Goal: Task Accomplishment & Management: Use online tool/utility

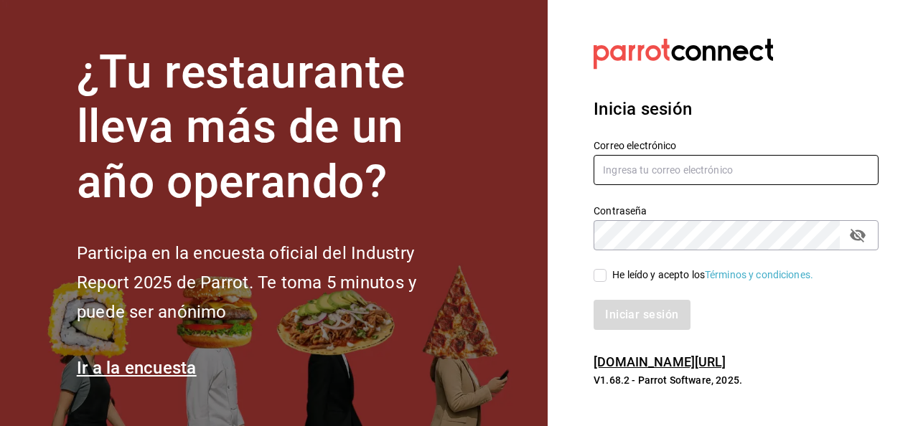
type input "[PERSON_NAME][EMAIL_ADDRESS][PERSON_NAME][DOMAIN_NAME]"
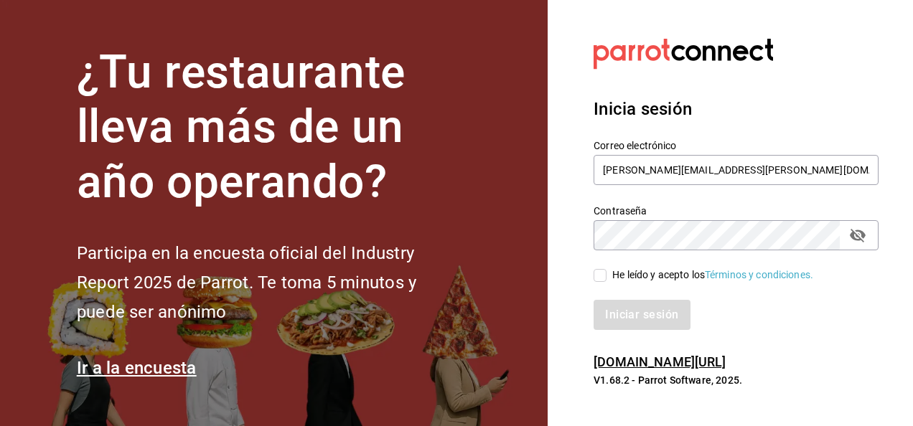
click at [599, 279] on input "He leído y acepto los Términos y condiciones." at bounding box center [600, 275] width 13 height 13
checkbox input "true"
click at [635, 325] on button "Iniciar sesión" at bounding box center [643, 315] width 98 height 30
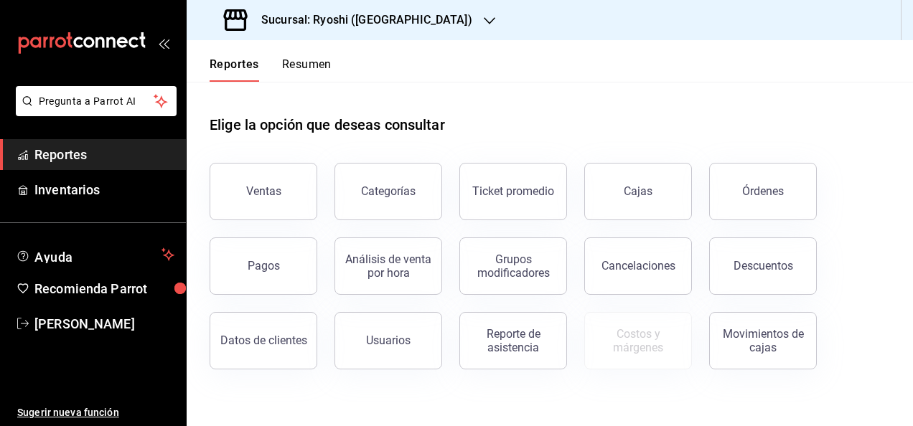
click at [484, 14] on div at bounding box center [489, 20] width 11 height 15
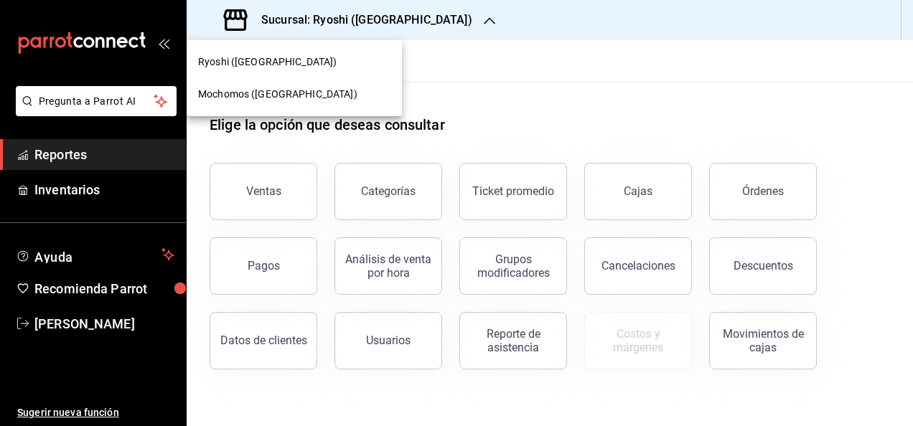
click at [238, 90] on span "Mochomos (Cancun)" at bounding box center [277, 94] width 159 height 15
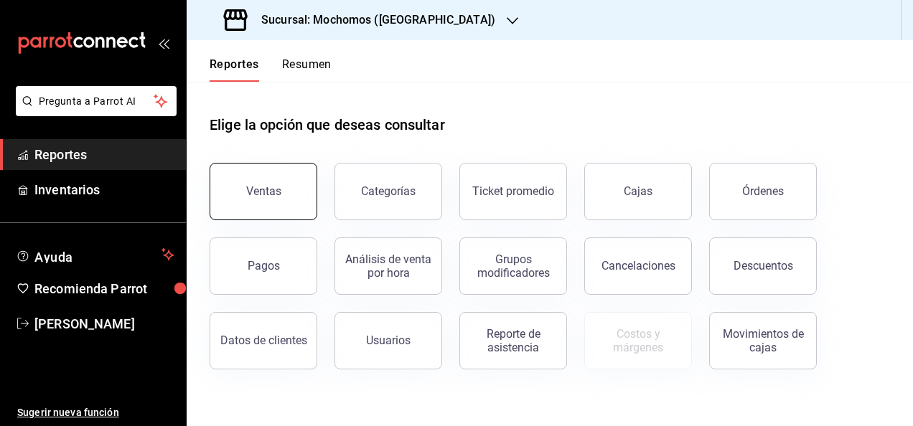
click at [263, 189] on div "Ventas" at bounding box center [263, 192] width 35 height 14
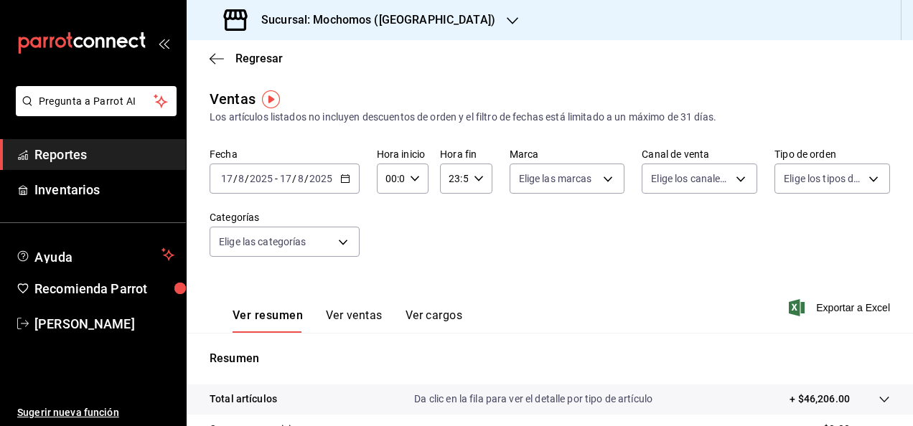
click at [229, 175] on input "17" at bounding box center [226, 178] width 13 height 11
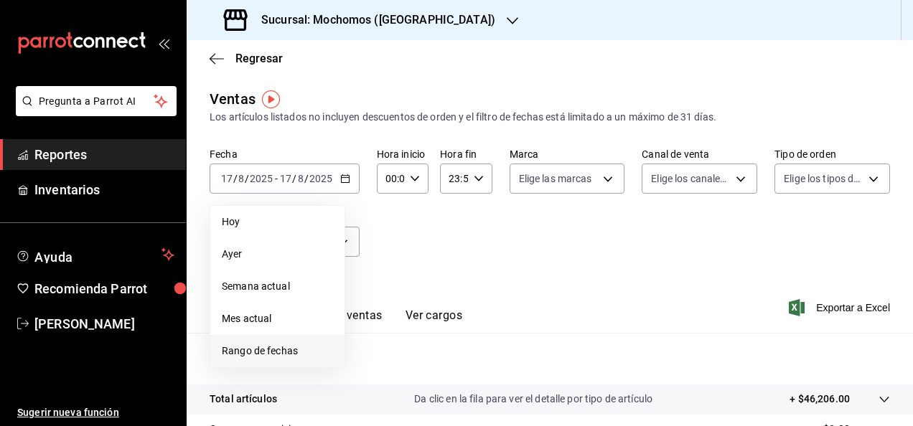
click at [245, 349] on span "Rango de fechas" at bounding box center [277, 351] width 111 height 15
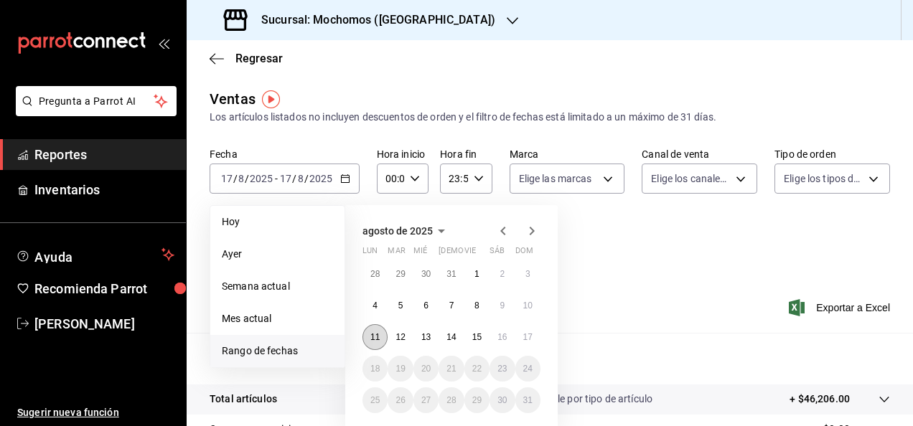
click at [372, 337] on abbr "11" at bounding box center [374, 337] width 9 height 10
click at [533, 330] on button "17" at bounding box center [527, 338] width 25 height 26
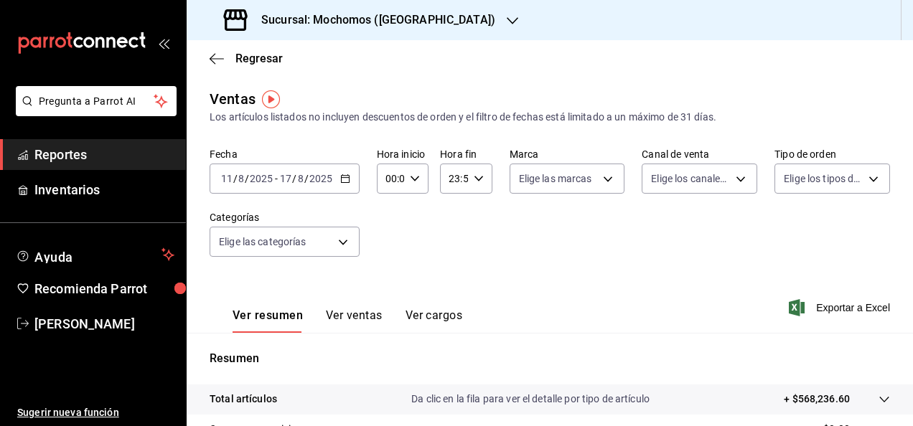
click at [414, 178] on icon "button" at bounding box center [415, 179] width 10 height 10
click at [387, 280] on span "02" at bounding box center [388, 284] width 3 height 11
type input "02:00"
click at [393, 294] on button "05" at bounding box center [388, 301] width 20 height 29
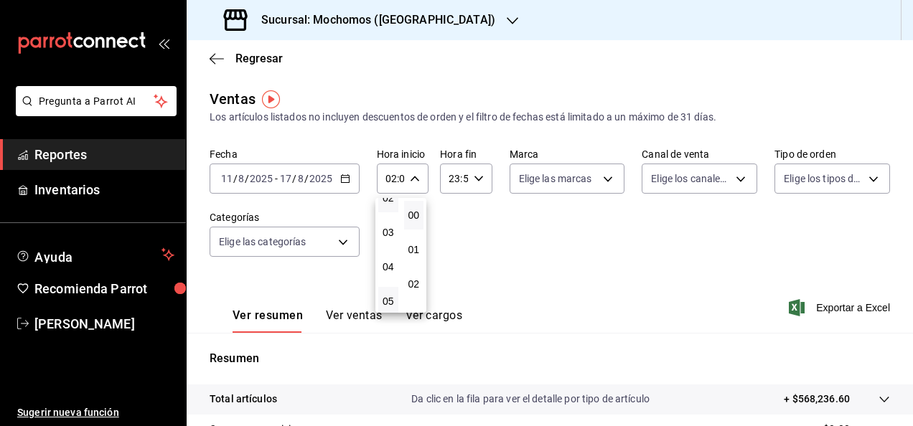
type input "05:00"
click at [387, 297] on span "05" at bounding box center [388, 301] width 3 height 11
click at [480, 279] on div at bounding box center [456, 213] width 913 height 426
click at [661, 279] on div "Ver resumen Ver ventas Ver cargos Exportar a Excel" at bounding box center [550, 303] width 727 height 59
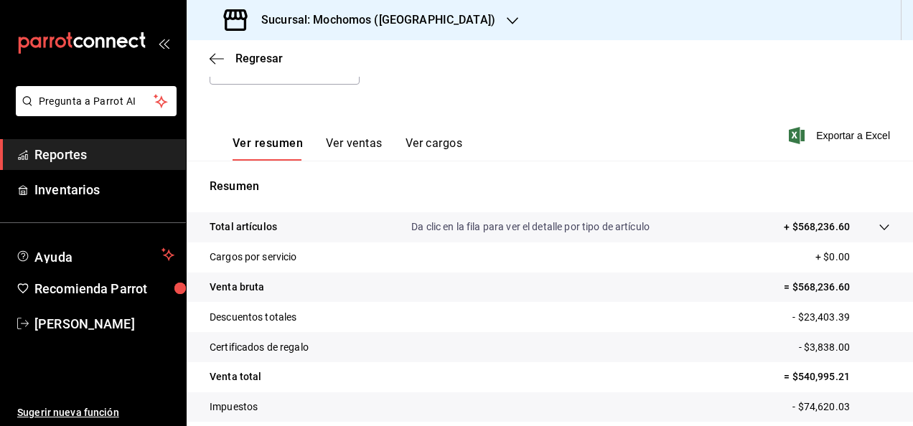
scroll to position [201, 0]
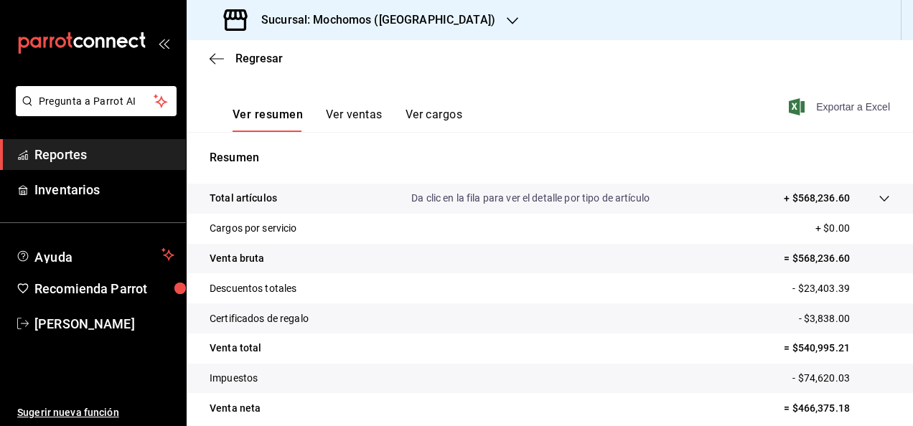
click at [823, 102] on span "Exportar a Excel" at bounding box center [841, 106] width 98 height 17
click at [447, 19] on div "Sucursal: Mochomos (Cancun)" at bounding box center [361, 20] width 326 height 40
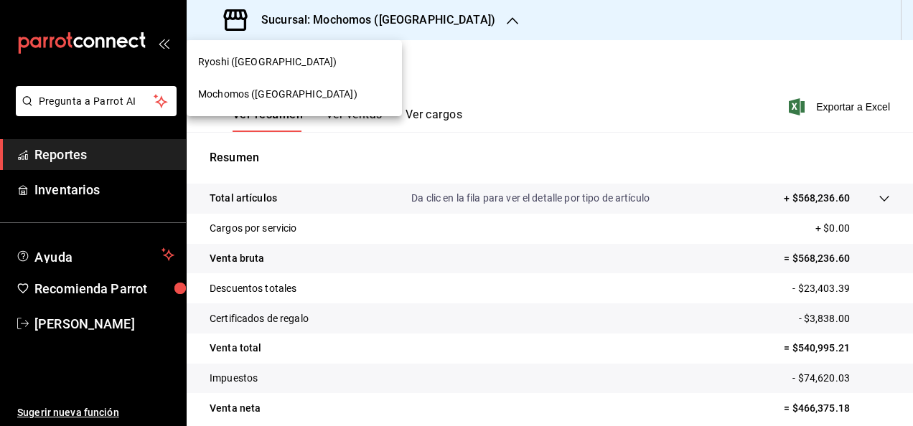
click at [223, 91] on span "Mochomos (Cancun)" at bounding box center [277, 94] width 159 height 15
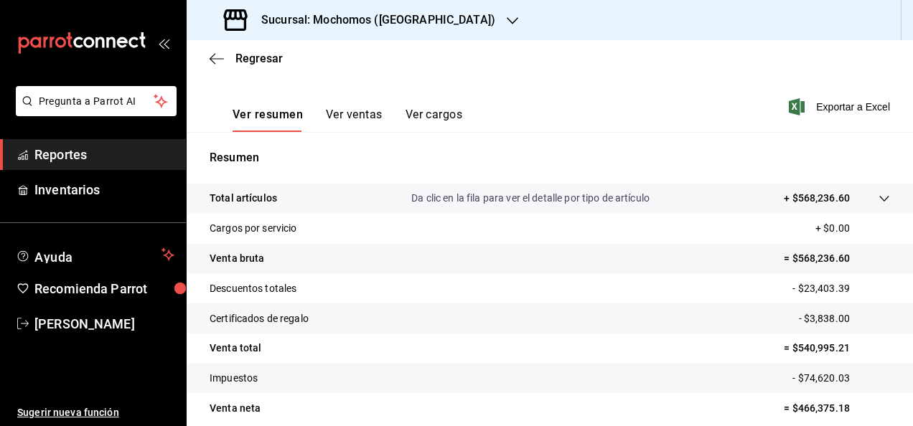
click at [507, 19] on icon "button" at bounding box center [512, 20] width 11 height 11
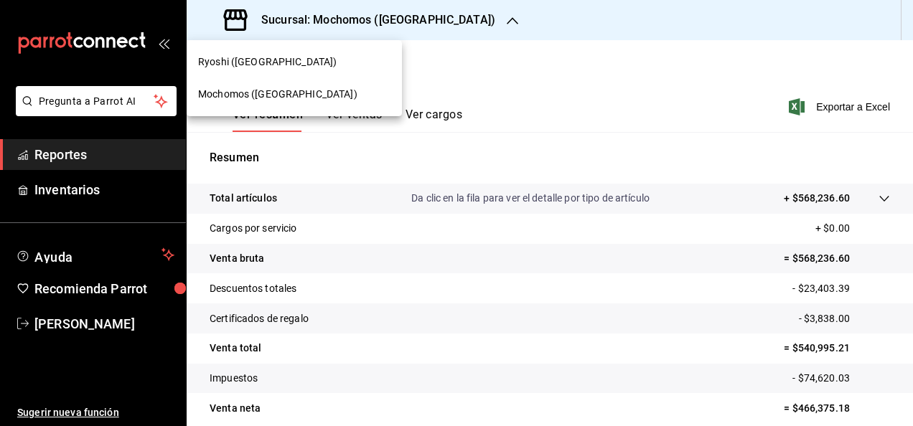
click at [252, 62] on span "Ryoshi (Cancun)" at bounding box center [267, 62] width 139 height 15
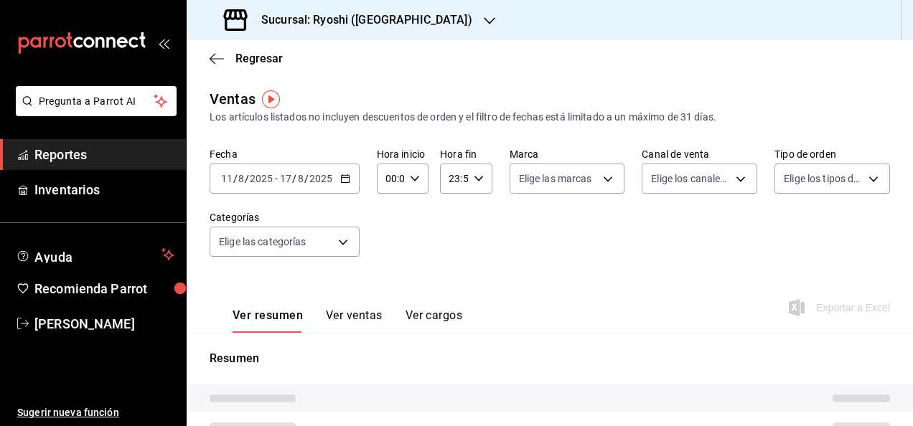
type input "05:00"
click at [229, 172] on div "2025-08-11 11 / 8 / 2025 - 2025-08-17 17 / 8 / 2025" at bounding box center [285, 179] width 150 height 30
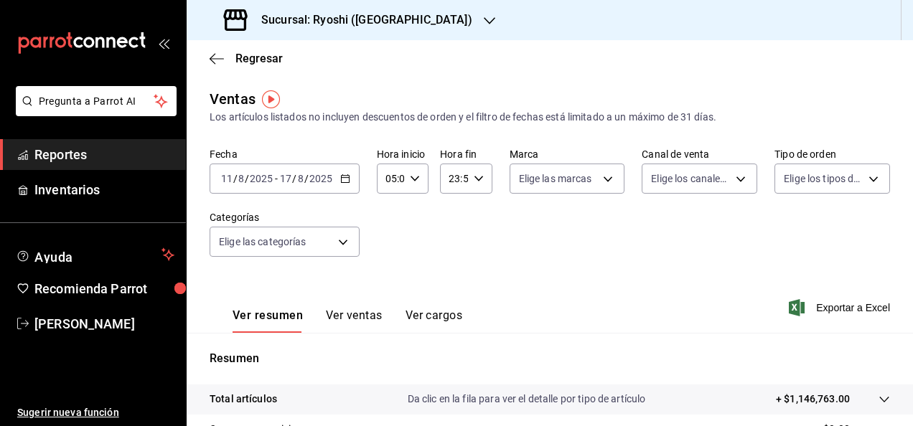
click at [229, 172] on div "2025-08-11 11 / 8 / 2025 - 2025-08-17 17 / 8 / 2025" at bounding box center [285, 179] width 150 height 30
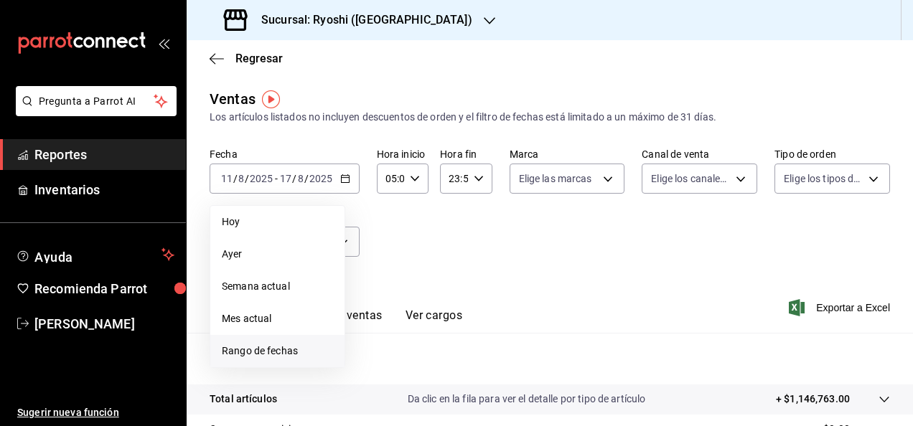
click at [246, 349] on span "Rango de fechas" at bounding box center [277, 351] width 111 height 15
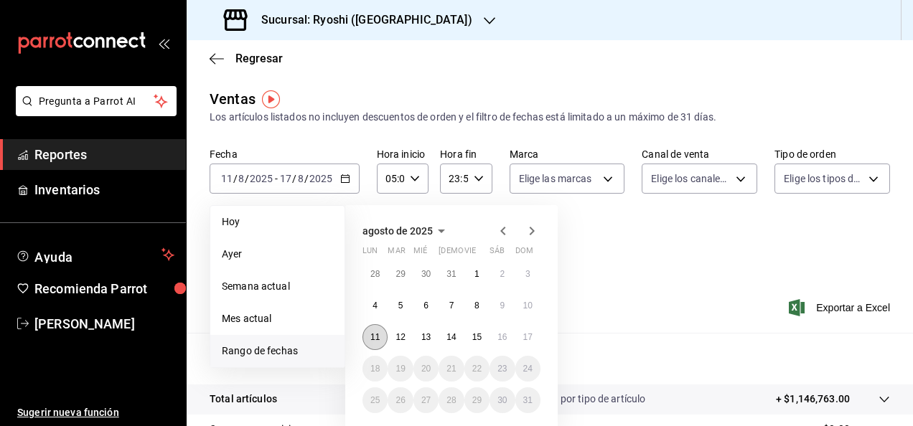
click at [378, 330] on button "11" at bounding box center [375, 338] width 25 height 26
click at [531, 333] on abbr "17" at bounding box center [527, 337] width 9 height 10
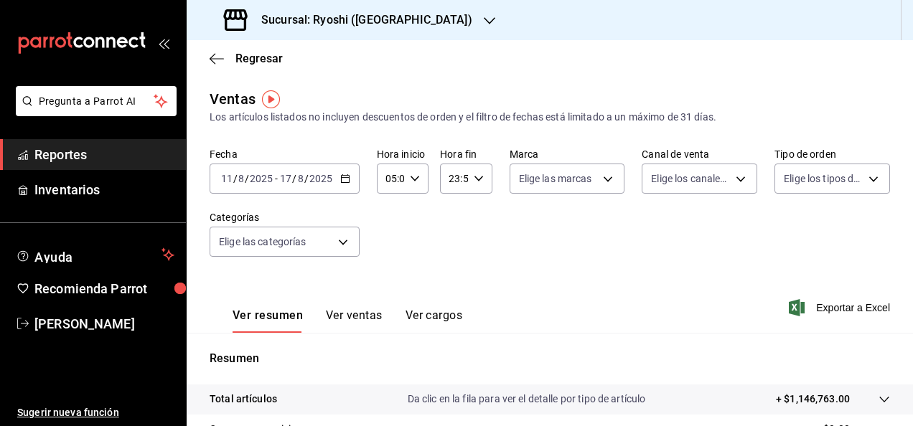
click at [626, 253] on div "Fecha 2025-08-11 11 / 8 / 2025 - 2025-08-17 17 / 8 / 2025 Hora inicio 05:00 Hor…" at bounding box center [550, 211] width 681 height 126
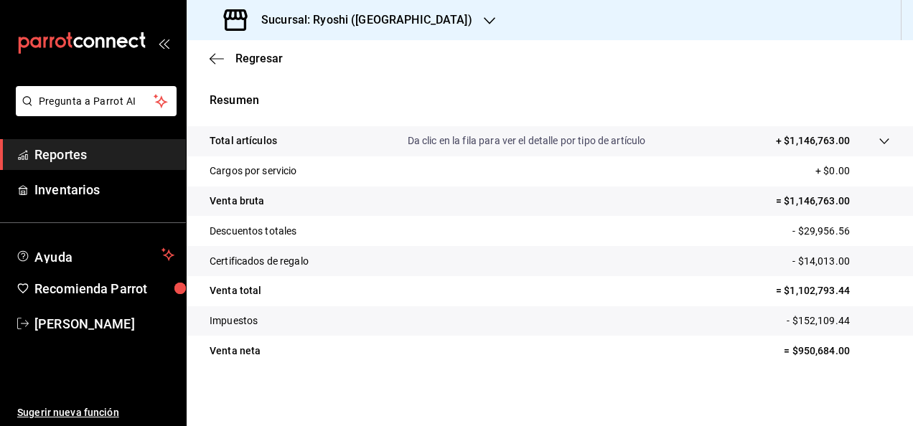
scroll to position [261, 0]
